Goal: Task Accomplishment & Management: Manage account settings

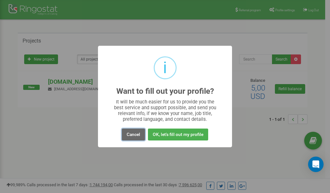
click at [135, 132] on button "Cancel" at bounding box center [133, 135] width 23 height 12
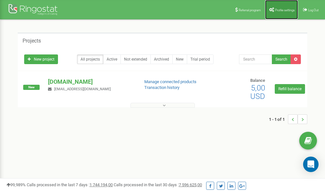
click at [276, 5] on link "Profile settings" at bounding box center [281, 9] width 33 height 19
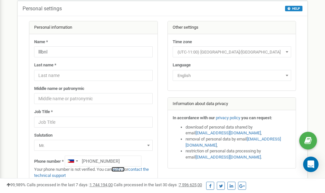
click at [120, 170] on link "verify it" at bounding box center [117, 169] width 13 height 5
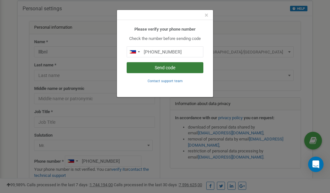
click at [157, 68] on button "Send code" at bounding box center [165, 67] width 77 height 11
